Goal: Task Accomplishment & Management: Understand process/instructions

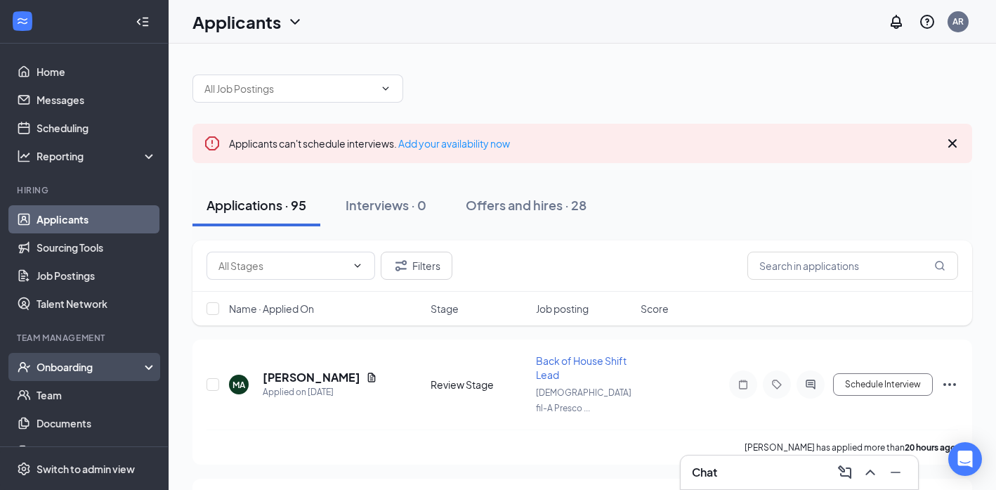
click at [77, 364] on div "Onboarding" at bounding box center [91, 367] width 108 height 14
click at [59, 400] on link "Overview" at bounding box center [97, 395] width 120 height 28
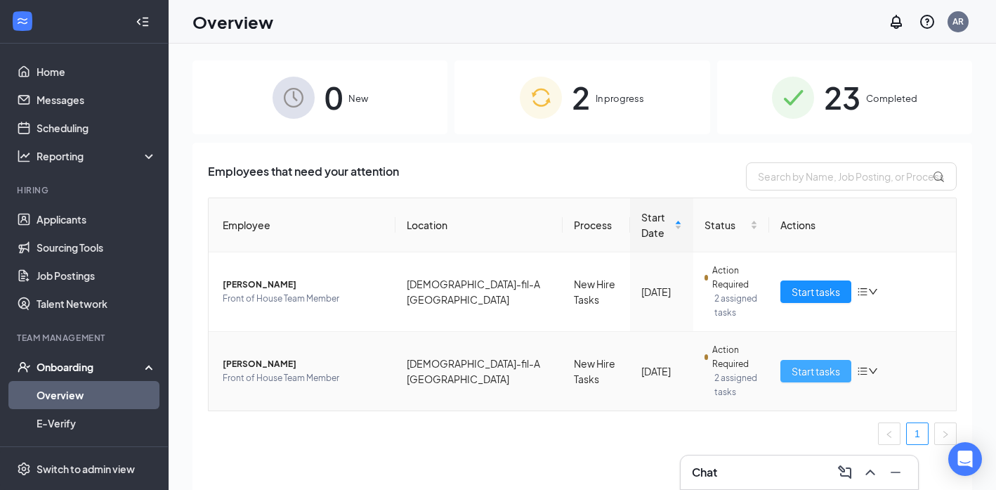
click at [812, 377] on span "Start tasks" at bounding box center [816, 370] width 48 height 15
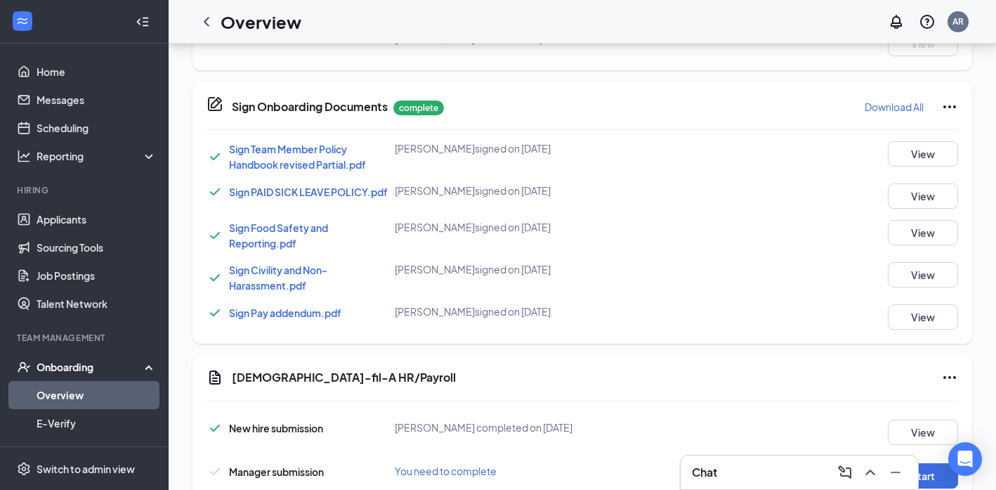
scroll to position [800, 0]
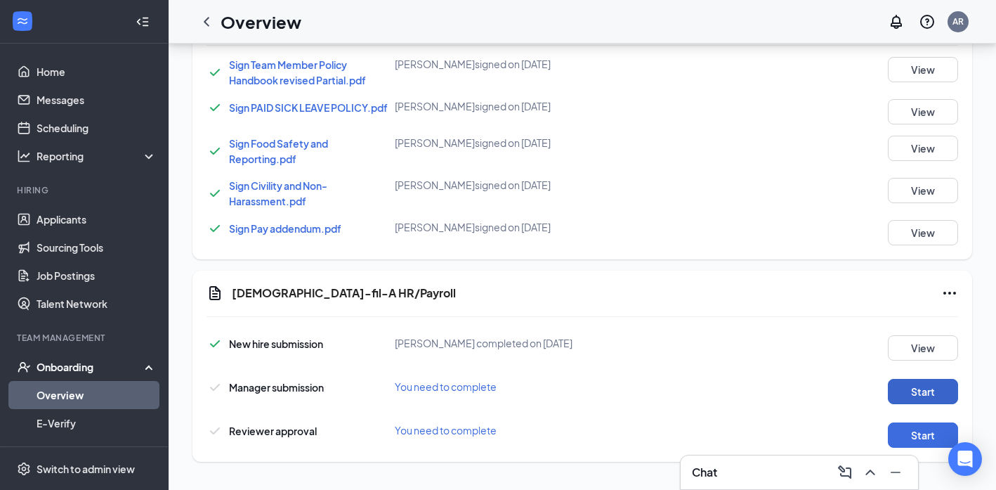
click at [913, 392] on button "Start" at bounding box center [923, 391] width 70 height 25
click at [937, 433] on button "Start" at bounding box center [923, 434] width 70 height 25
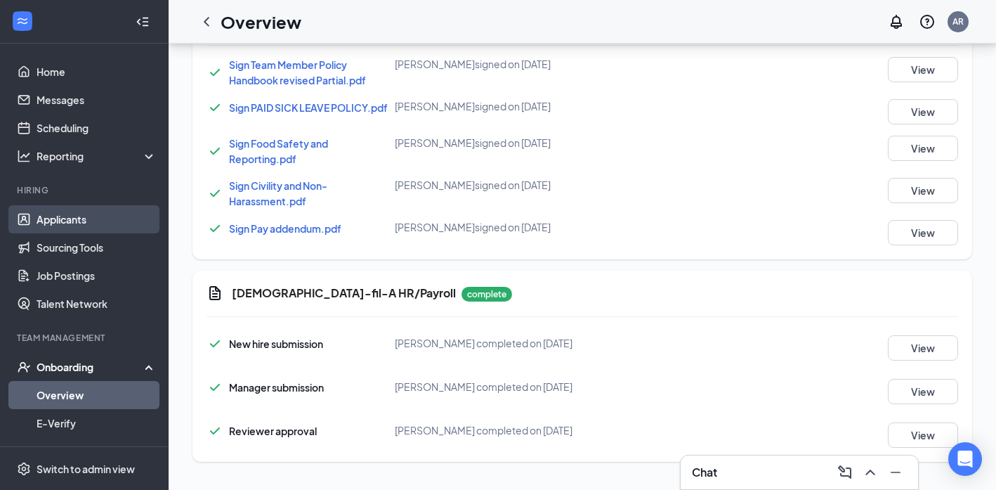
click at [69, 224] on link "Applicants" at bounding box center [97, 219] width 120 height 28
